Goal: Browse casually: Explore the website without a specific task or goal

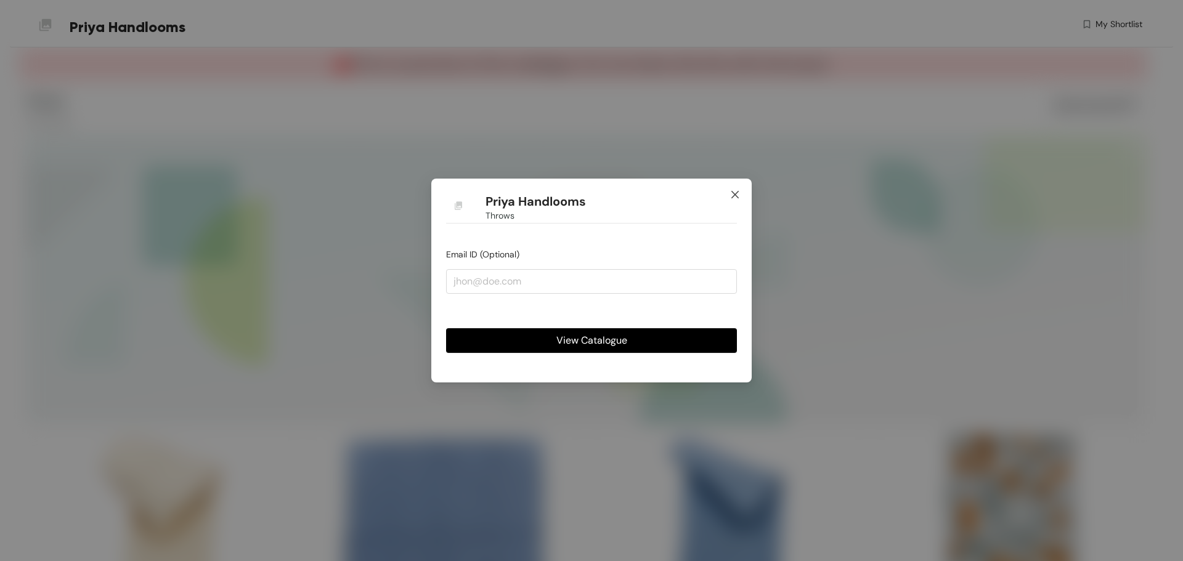
click at [736, 192] on icon "close" at bounding box center [735, 195] width 10 height 10
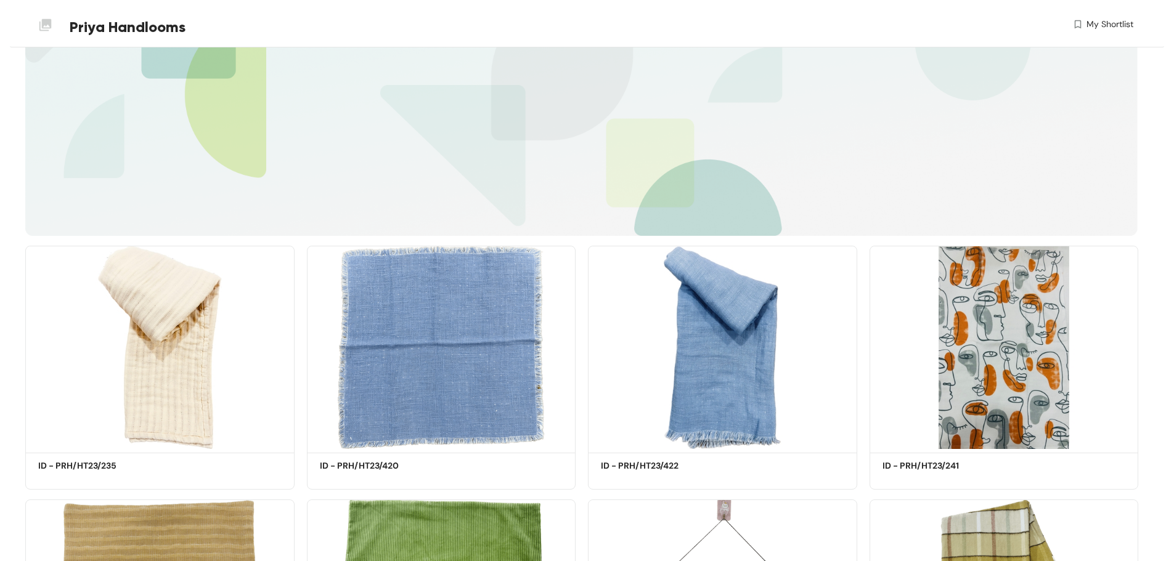
scroll to position [370, 0]
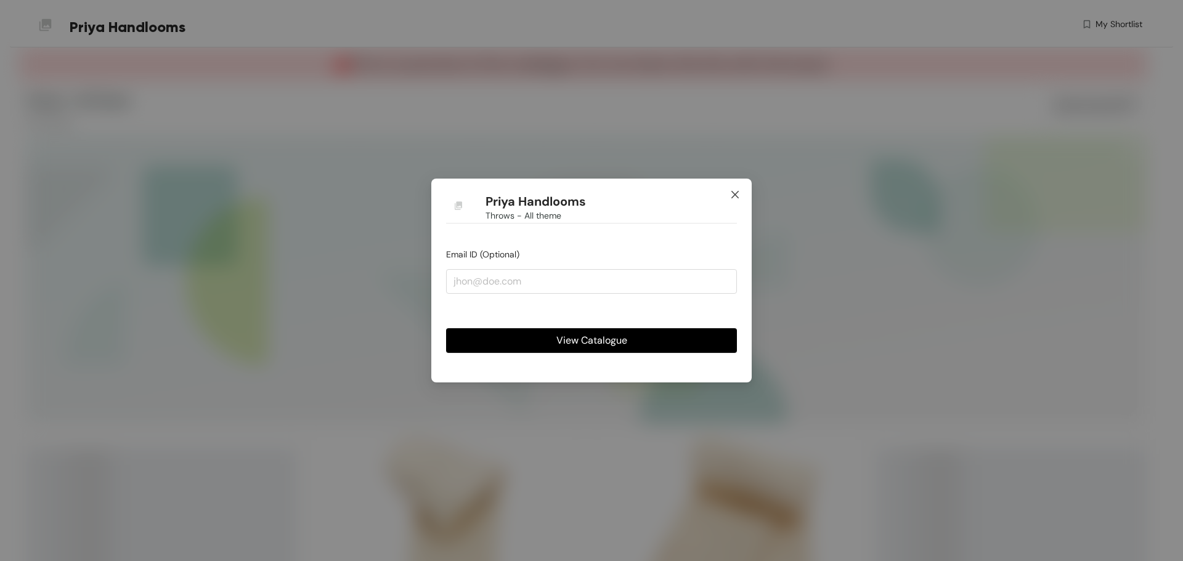
click at [736, 191] on icon "close" at bounding box center [735, 195] width 10 height 10
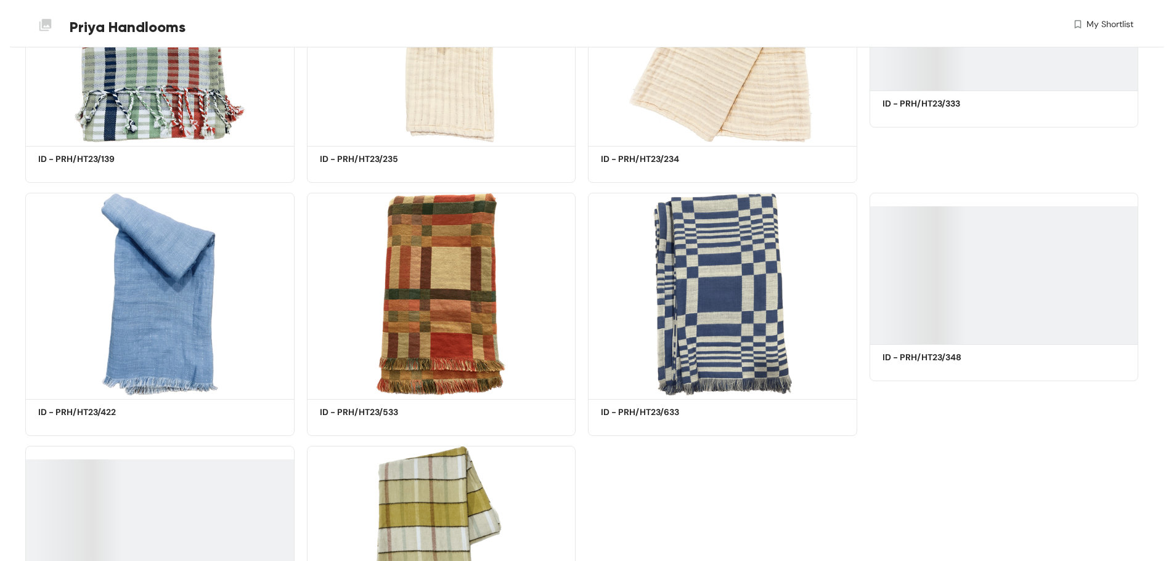
scroll to position [661, 0]
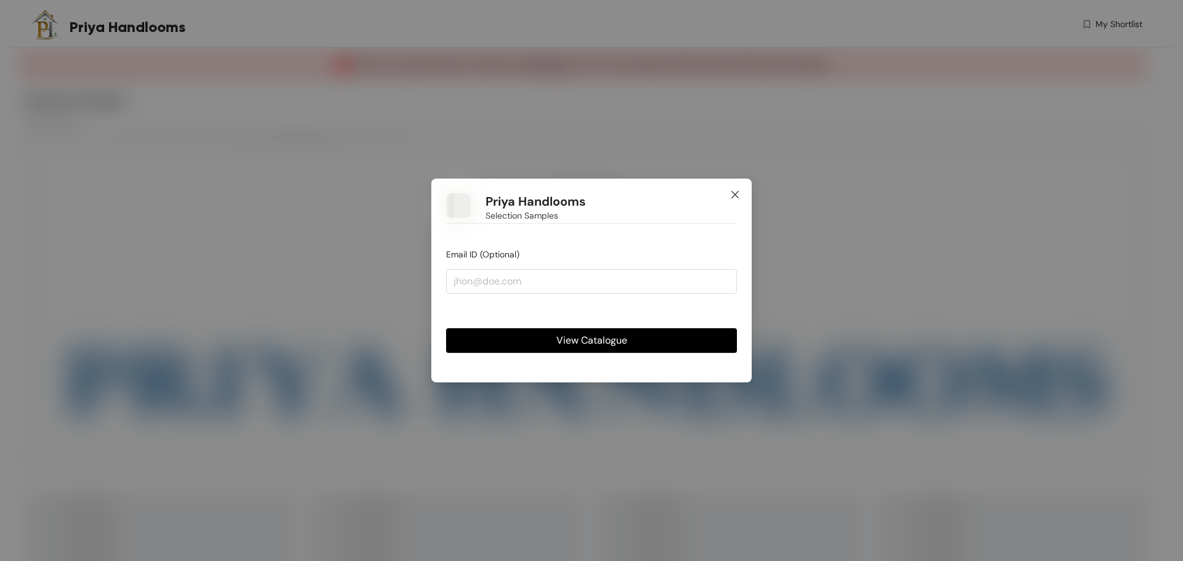
click at [733, 192] on icon "close" at bounding box center [734, 194] width 7 height 7
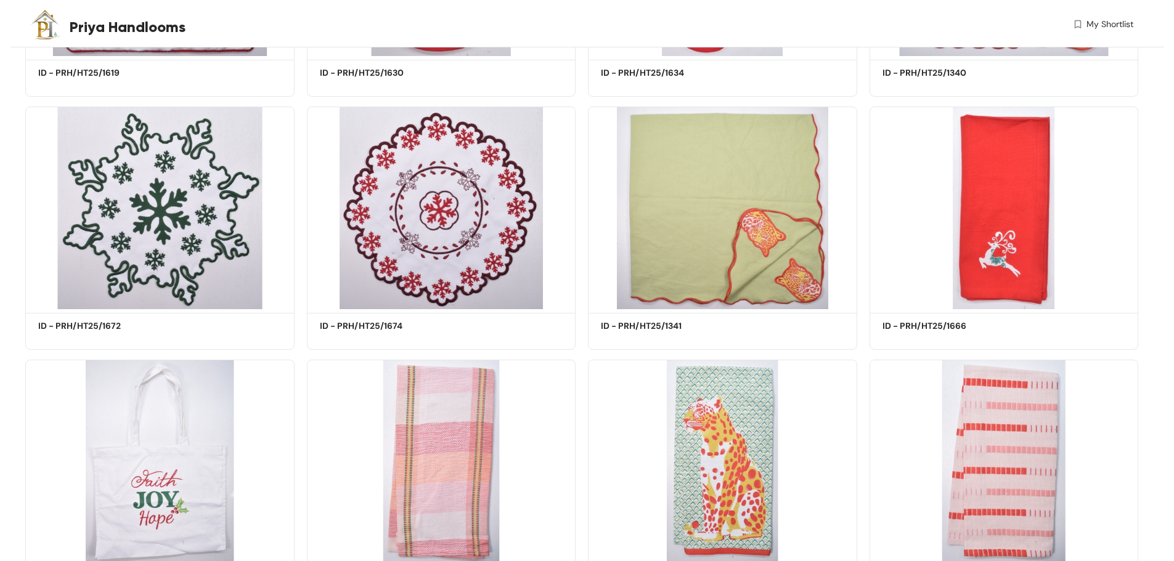
scroll to position [3276, 0]
